Goal: Connect with others: Connect with others

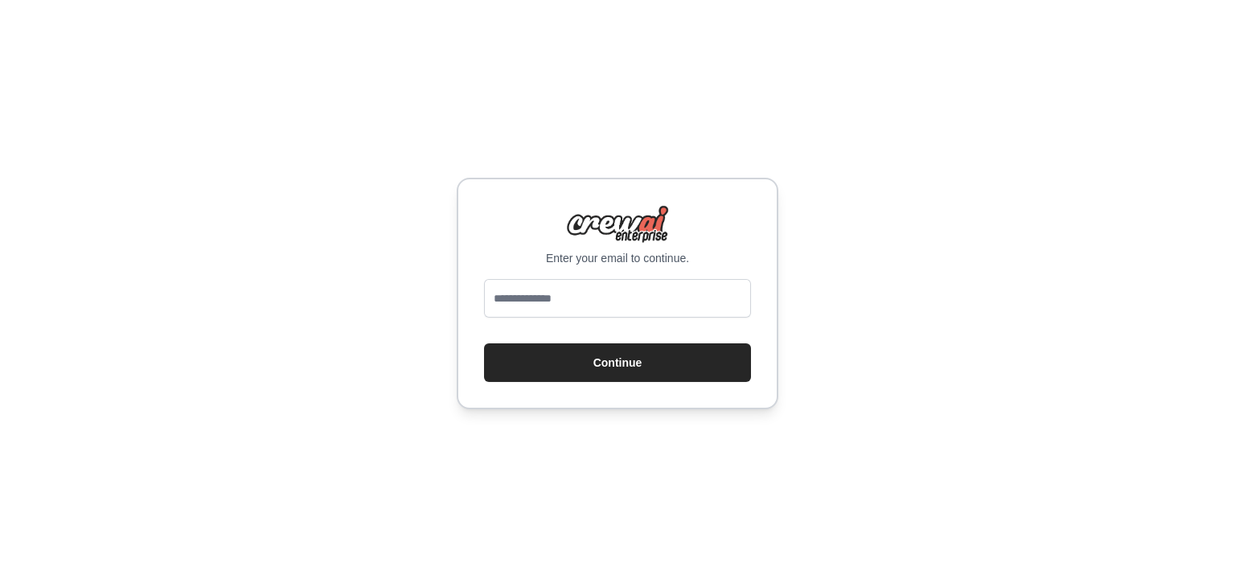
type input "**********"
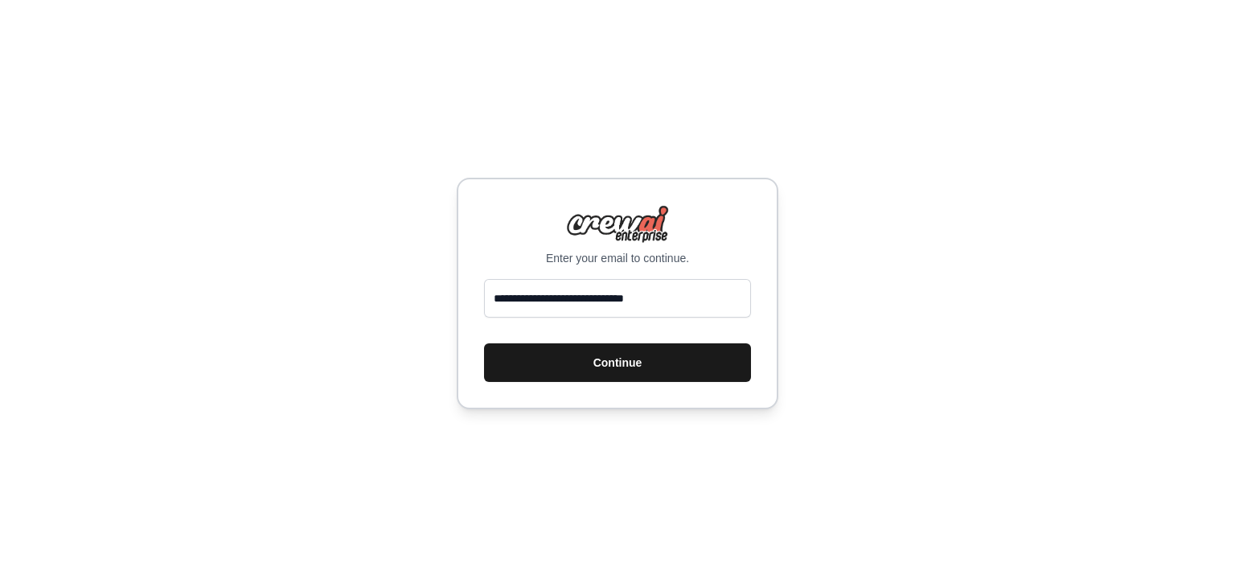
click at [594, 372] on button "Continue" at bounding box center [617, 362] width 267 height 39
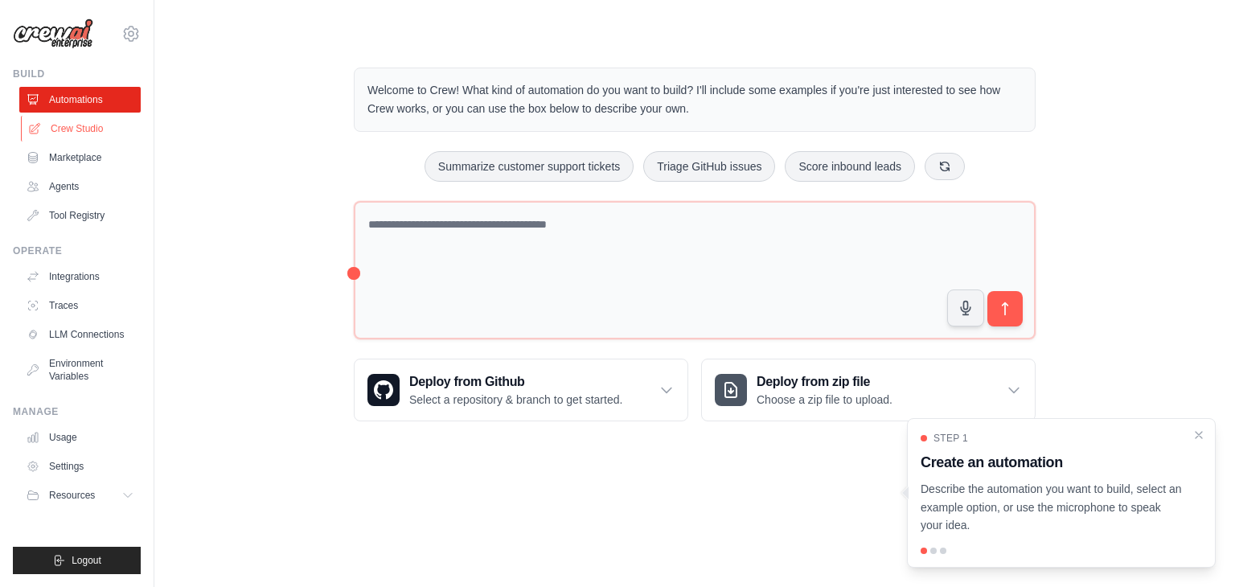
click at [84, 129] on link "Crew Studio" at bounding box center [81, 129] width 121 height 26
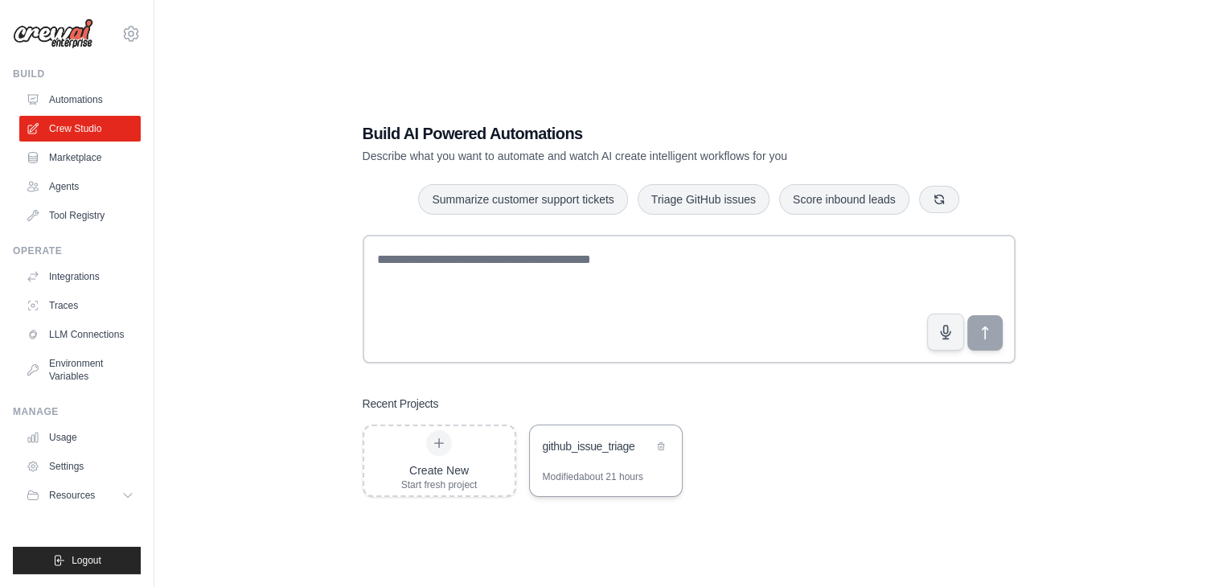
click at [566, 483] on div "Modified about 21 hours" at bounding box center [593, 476] width 101 height 13
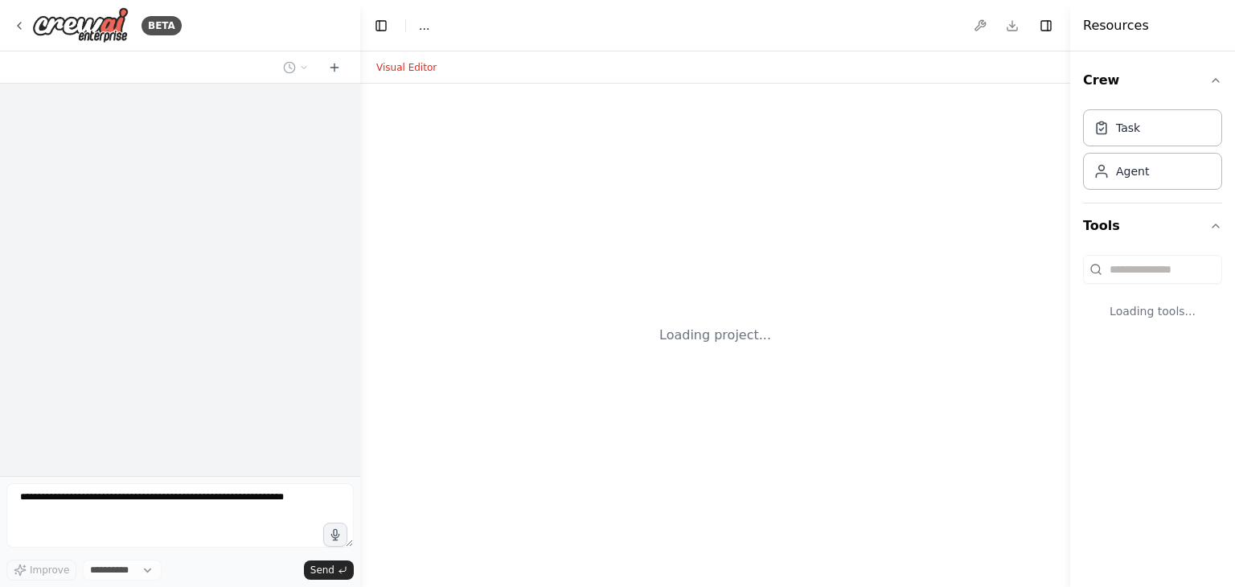
select select "****"
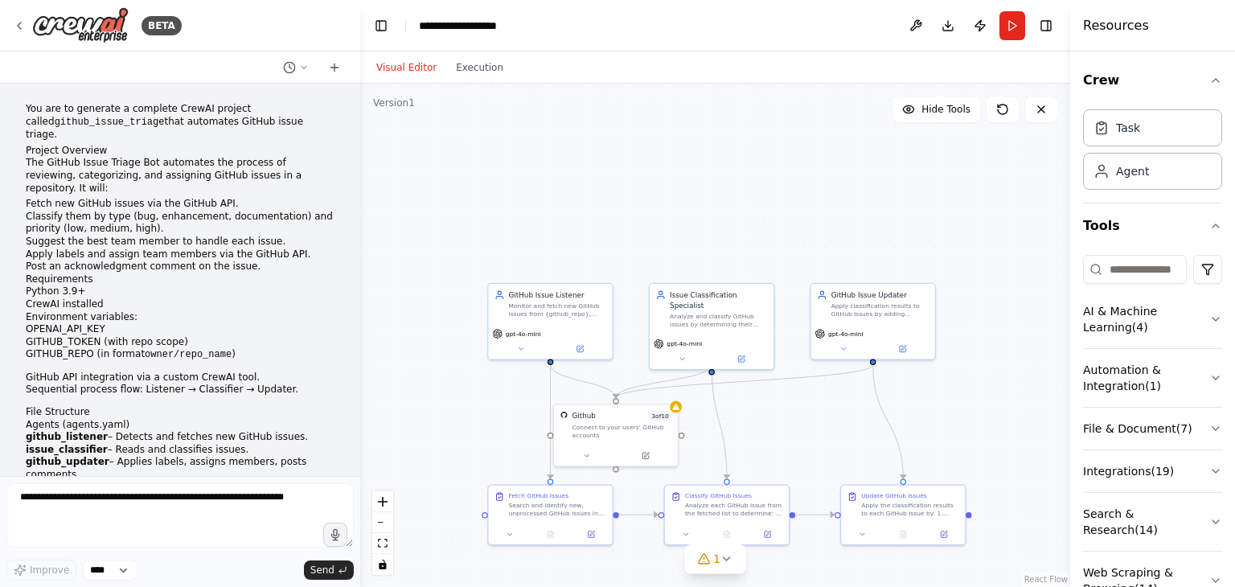
scroll to position [5773, 0]
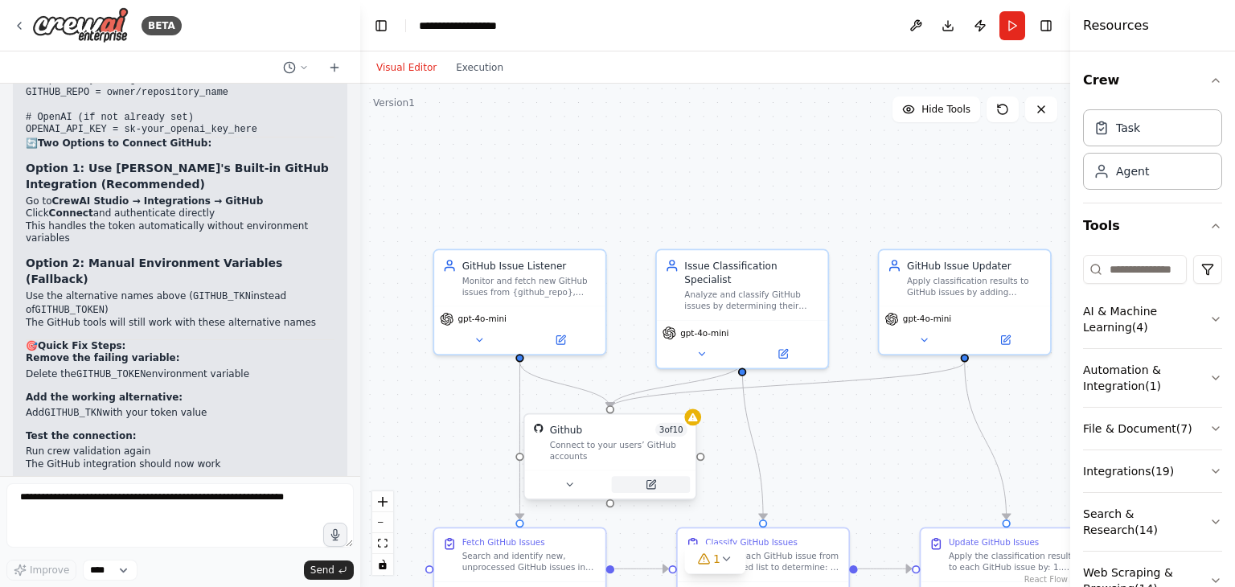
click at [665, 483] on button at bounding box center [651, 484] width 79 height 17
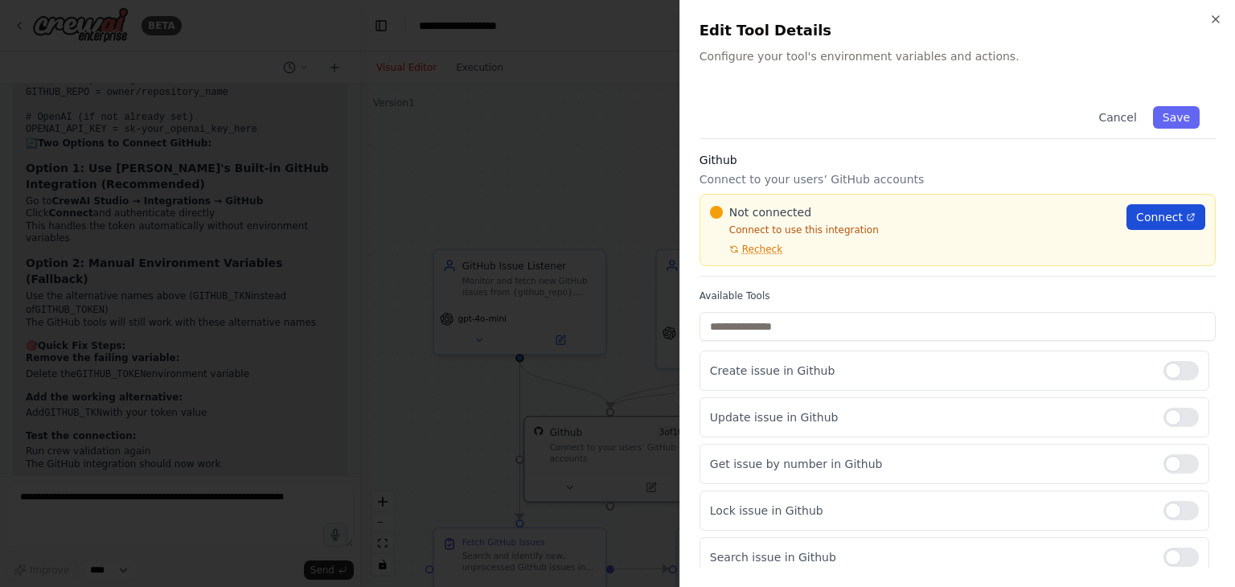
click at [1151, 216] on span "Connect" at bounding box center [1159, 217] width 47 height 16
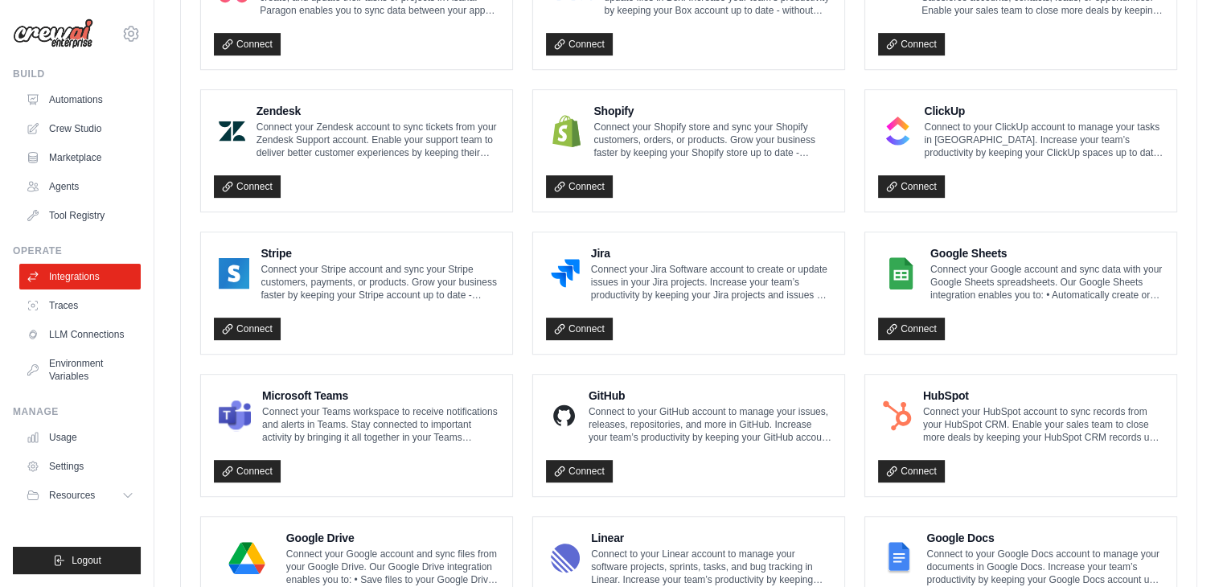
scroll to position [922, 0]
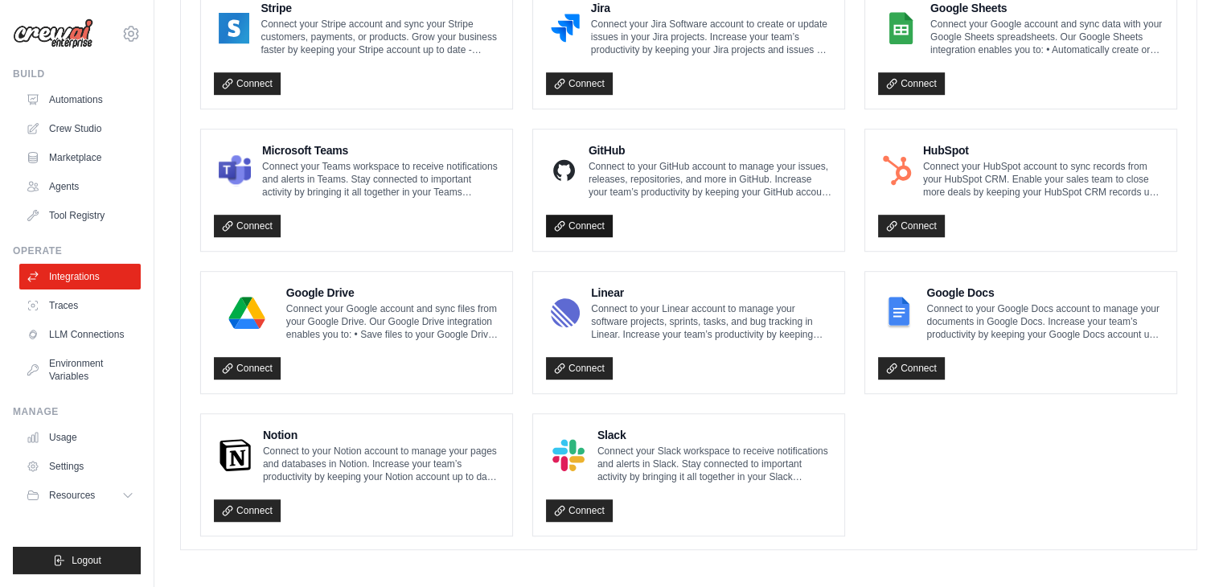
click at [561, 215] on link "Connect" at bounding box center [579, 226] width 67 height 23
click at [583, 221] on link "Connect" at bounding box center [579, 226] width 67 height 23
click at [569, 220] on link "Connect" at bounding box center [579, 226] width 67 height 23
click at [556, 220] on icon at bounding box center [559, 225] width 11 height 11
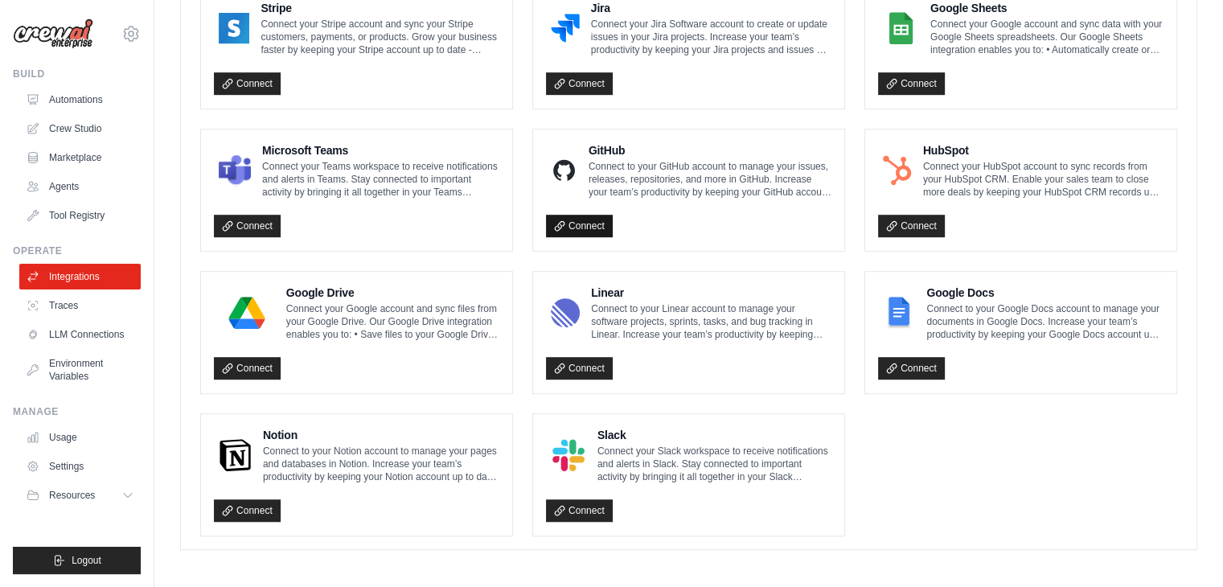
click at [572, 220] on link "Connect" at bounding box center [579, 226] width 67 height 23
click at [562, 226] on icon at bounding box center [559, 225] width 11 height 11
